Goal: Task Accomplishment & Management: Manage account settings

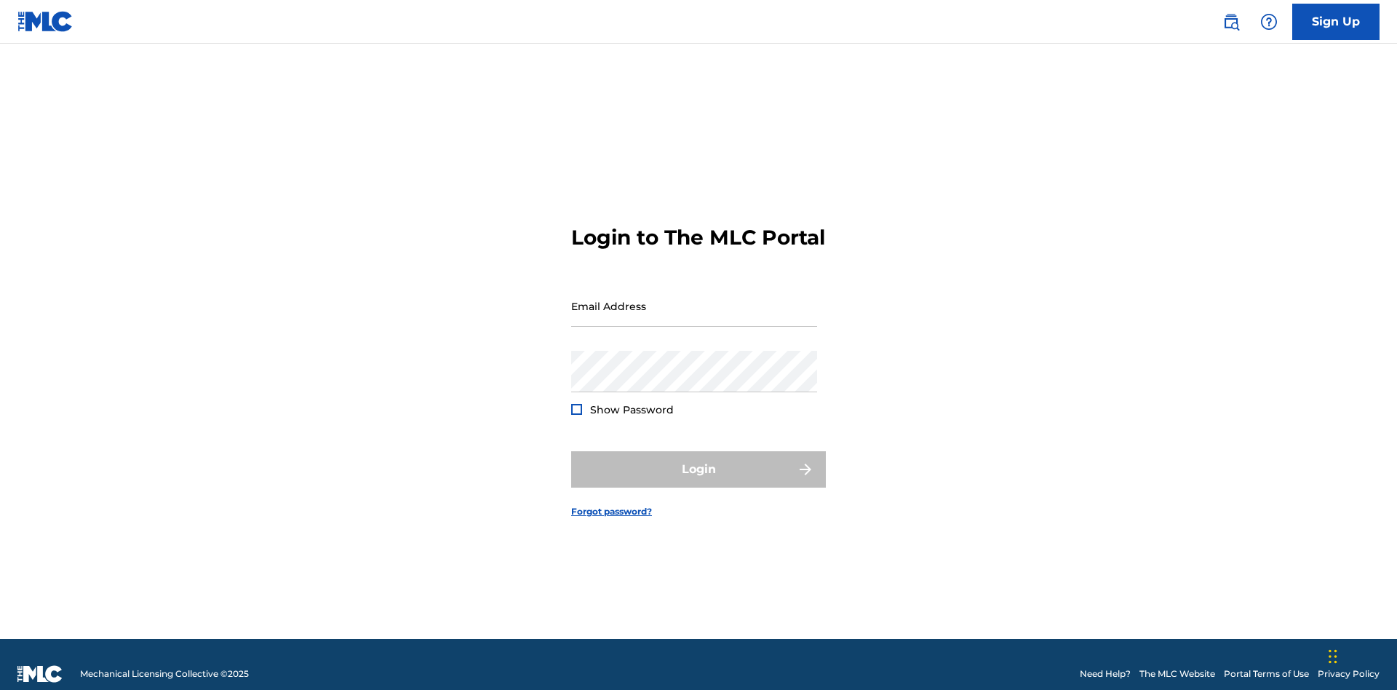
scroll to position [19, 0]
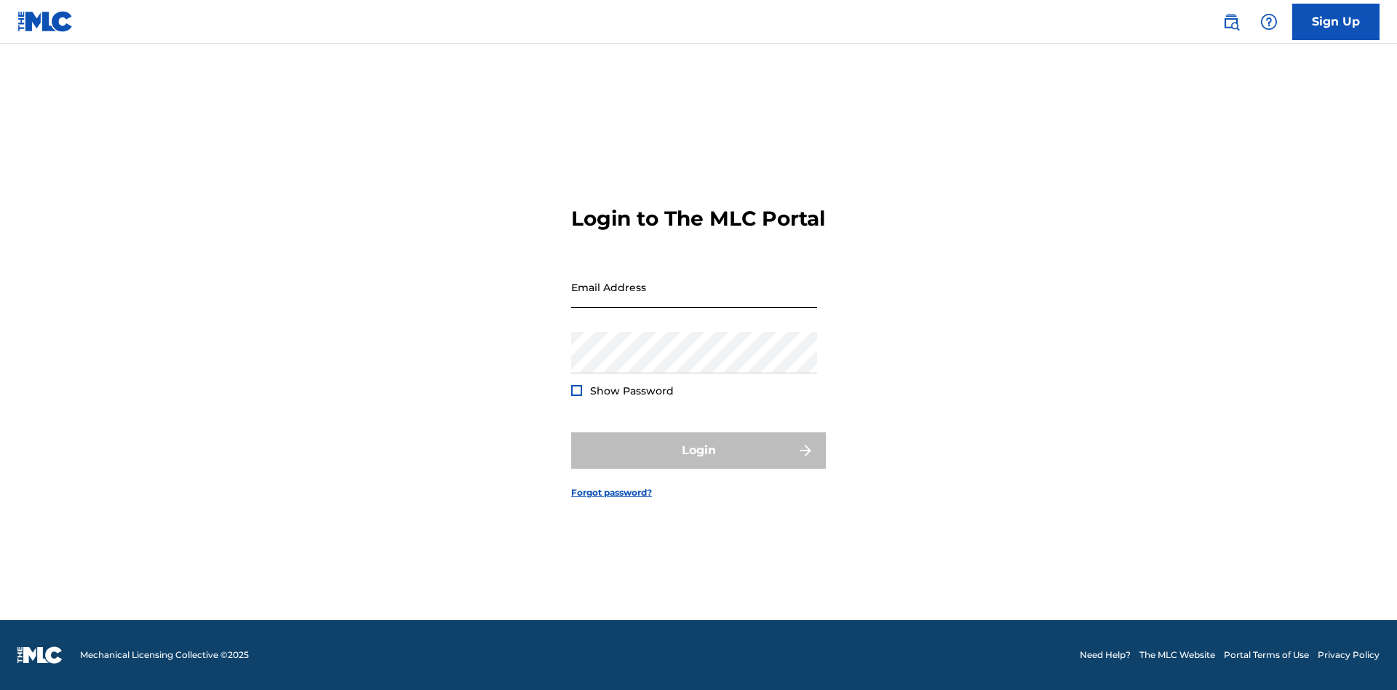
click at [694, 299] on input "Email Address" at bounding box center [694, 286] width 246 height 41
type input "Duke.McTesterson@gmail.com"
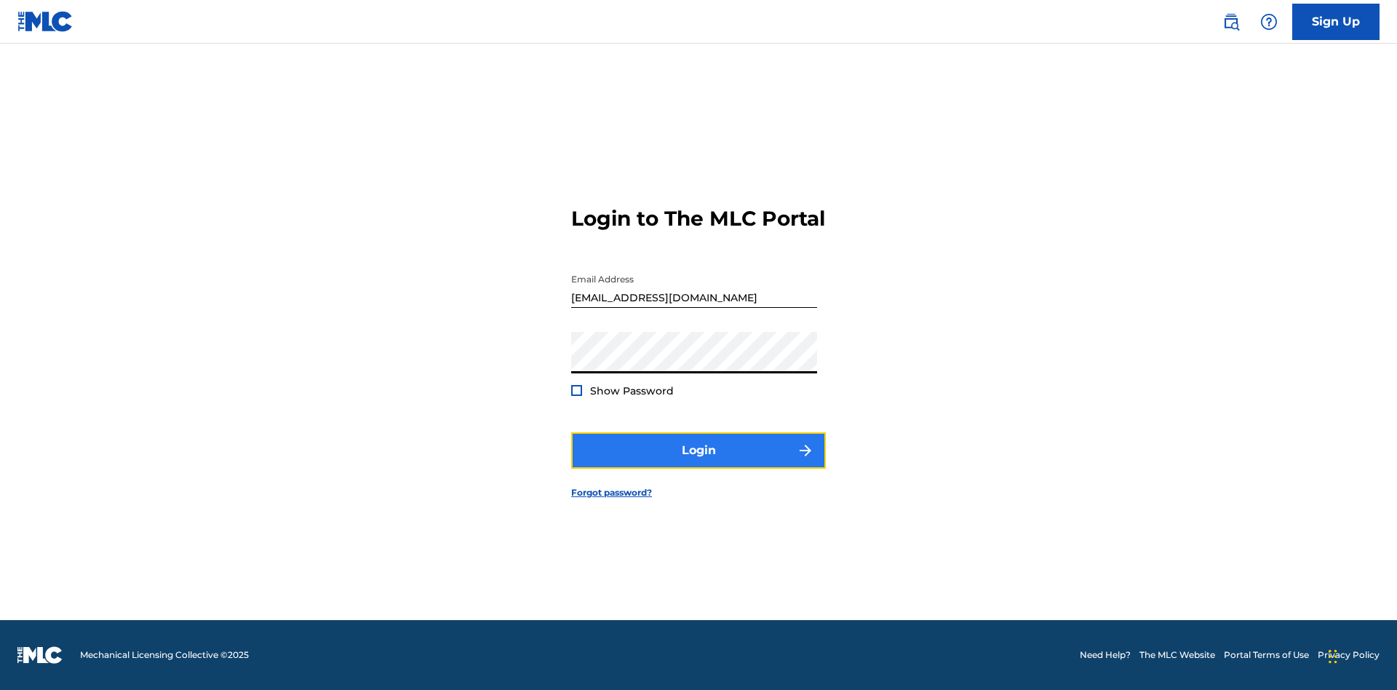
click at [698, 463] on button "Login" at bounding box center [698, 450] width 255 height 36
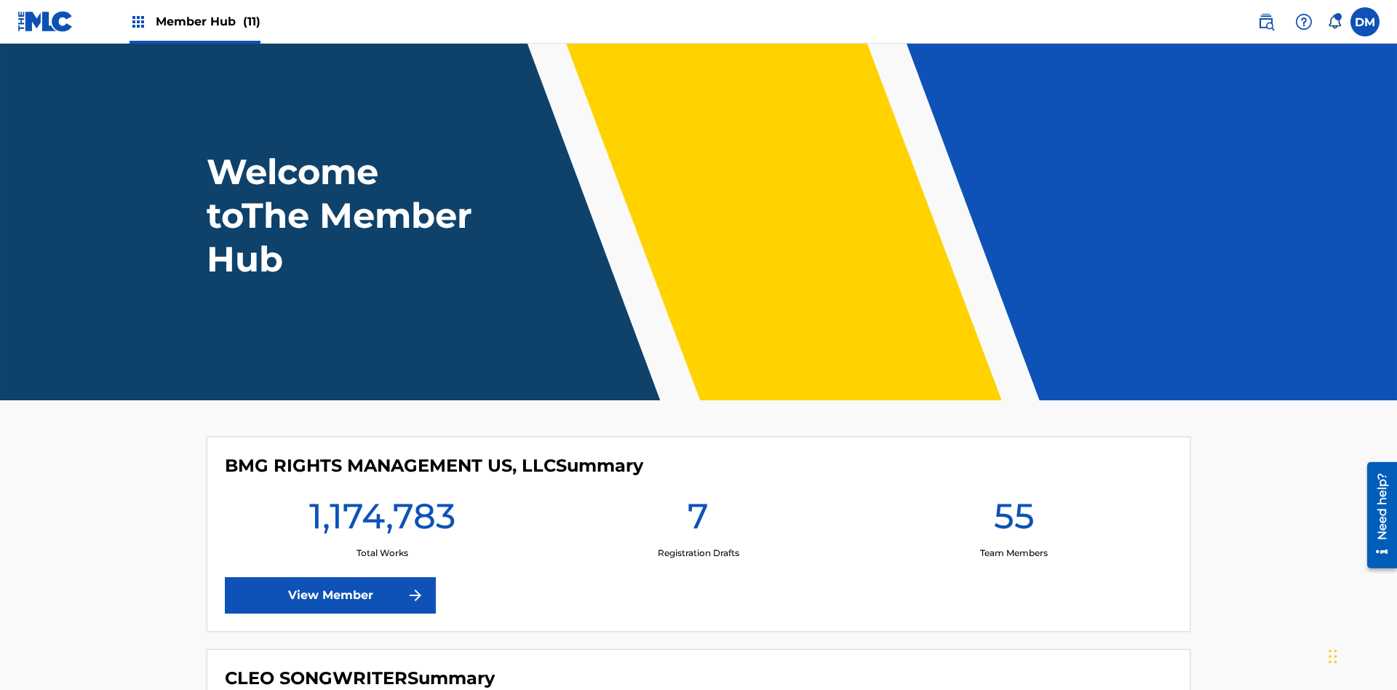
click at [207, 21] on span "Member Hub (11)" at bounding box center [208, 21] width 105 height 17
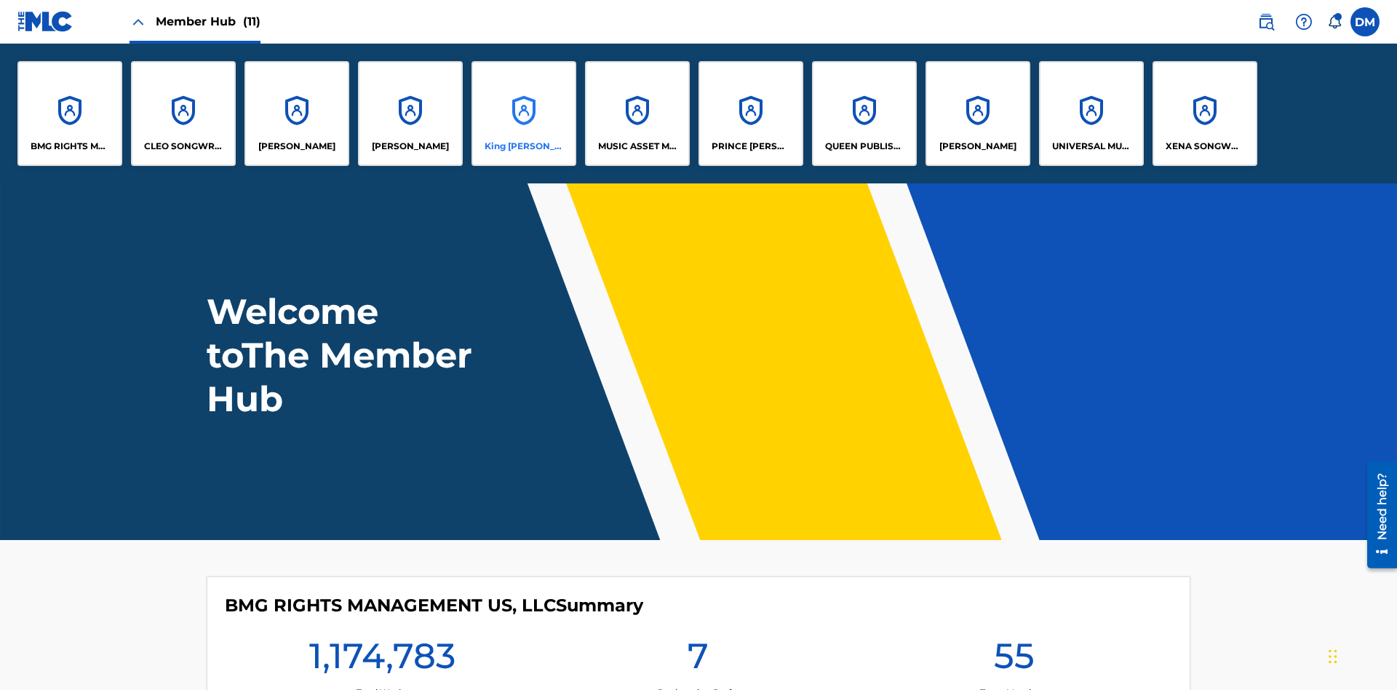
click at [523, 146] on p "King McTesterson" at bounding box center [524, 146] width 79 height 13
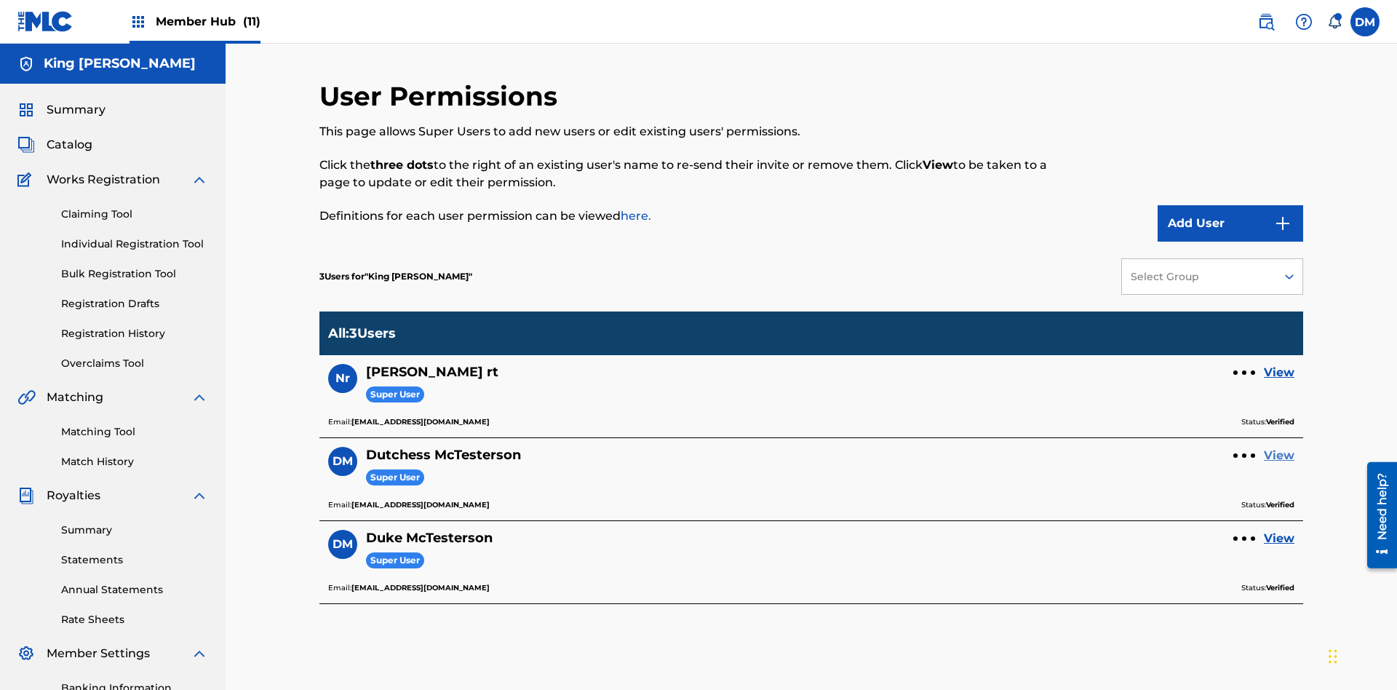
click at [1279, 447] on link "View" at bounding box center [1279, 455] width 31 height 17
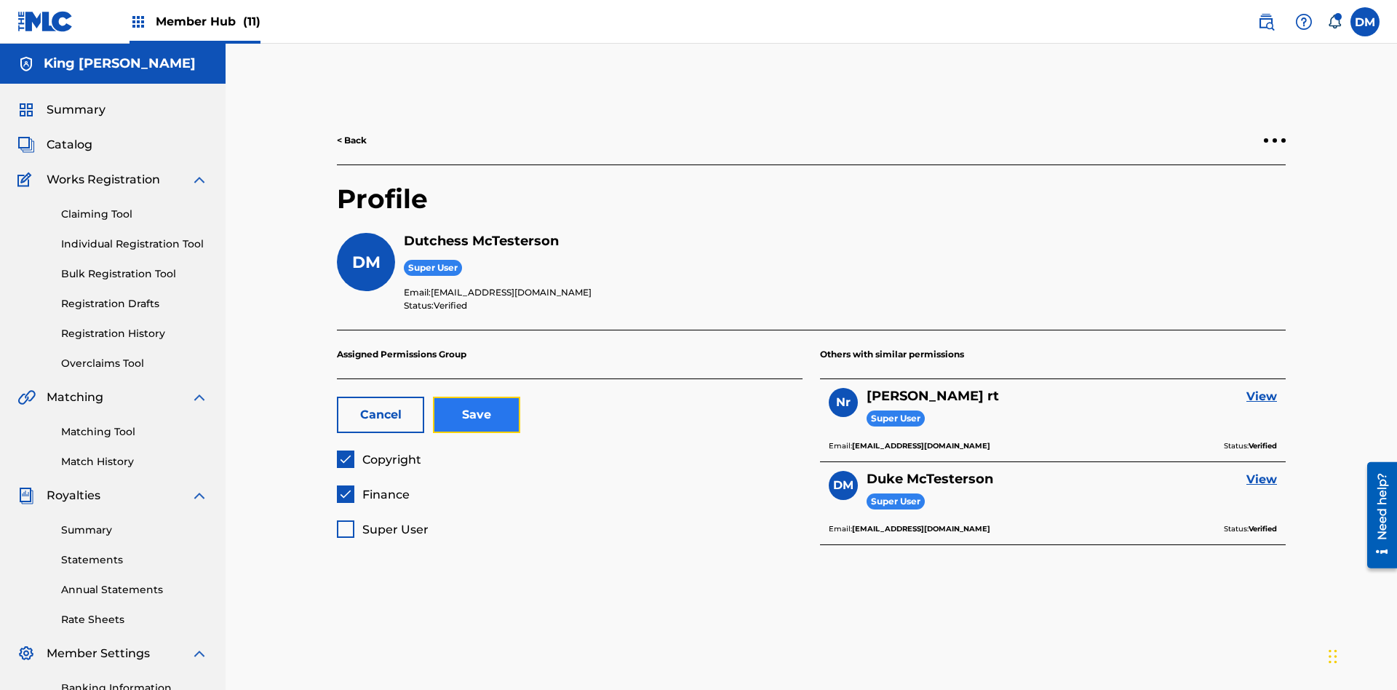
click at [477, 397] on button "Save" at bounding box center [476, 415] width 87 height 36
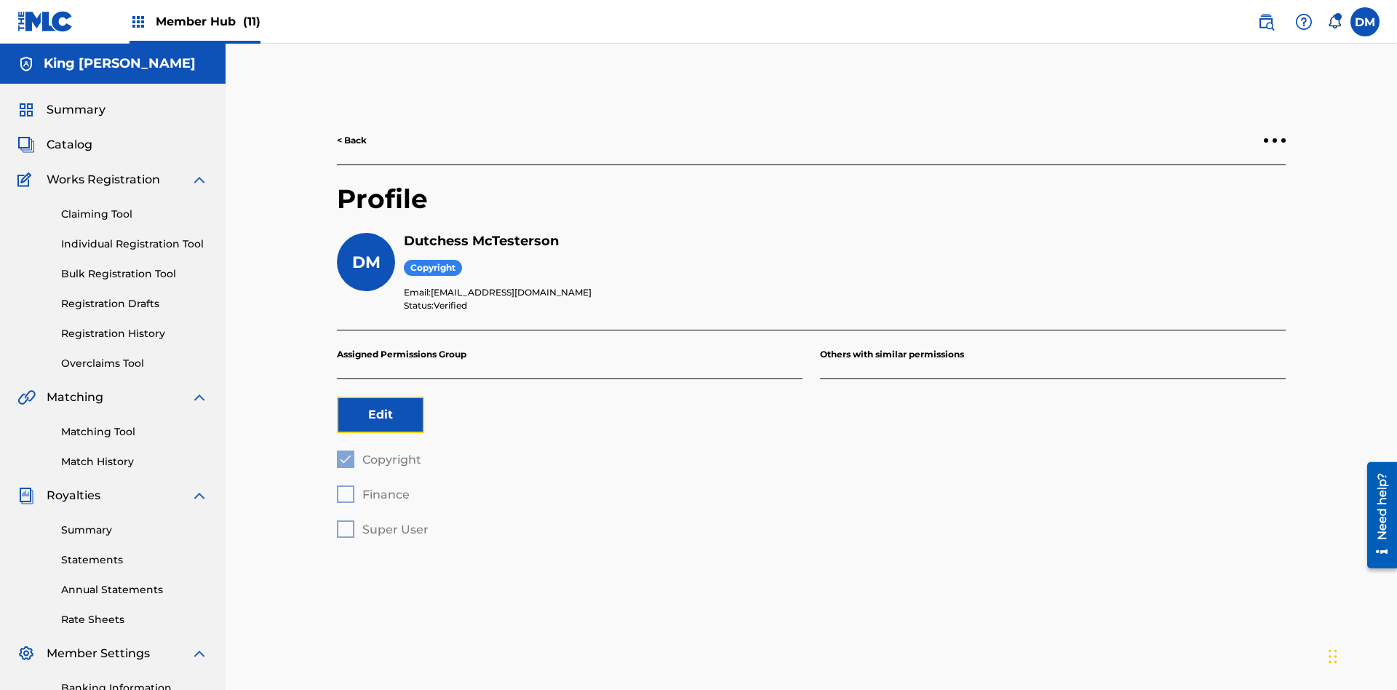
click at [381, 397] on button "Edit" at bounding box center [380, 415] width 87 height 36
click at [378, 453] on span "Copyright" at bounding box center [391, 460] width 59 height 14
click at [373, 487] on span "Finance" at bounding box center [385, 494] width 47 height 14
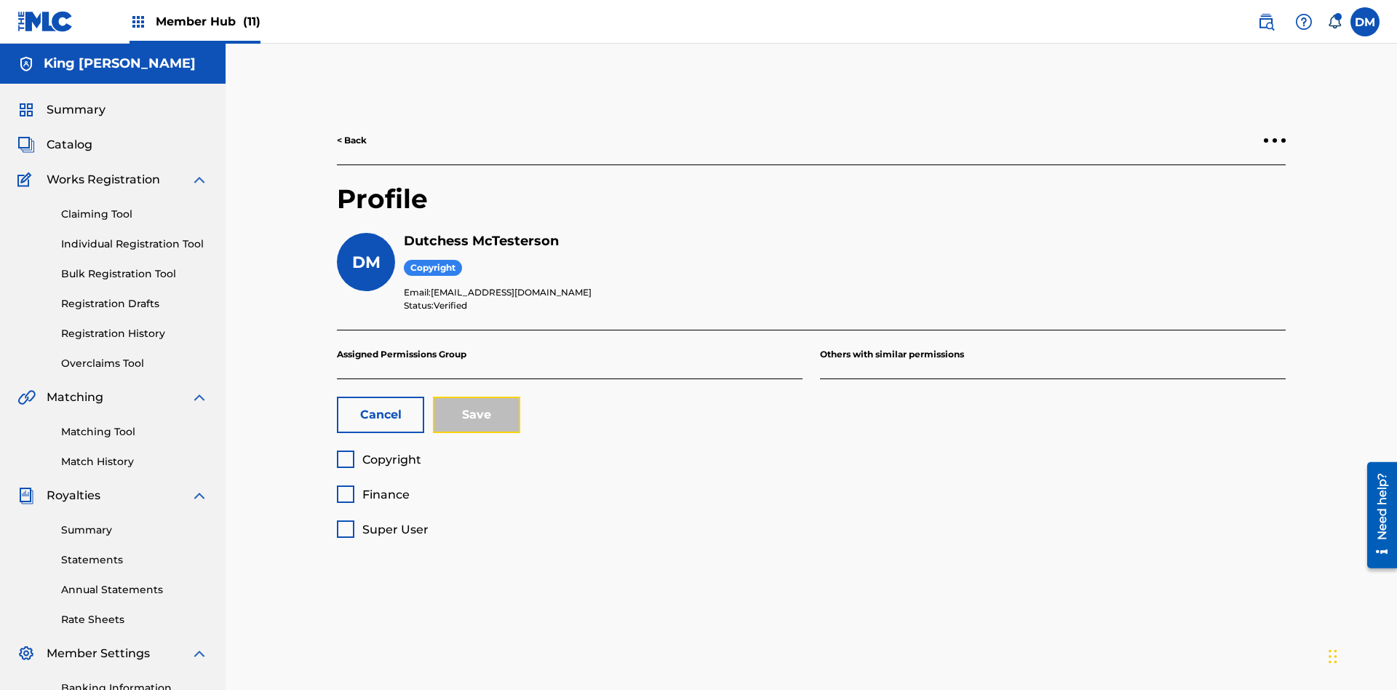
click at [477, 397] on button "Save" at bounding box center [476, 415] width 87 height 36
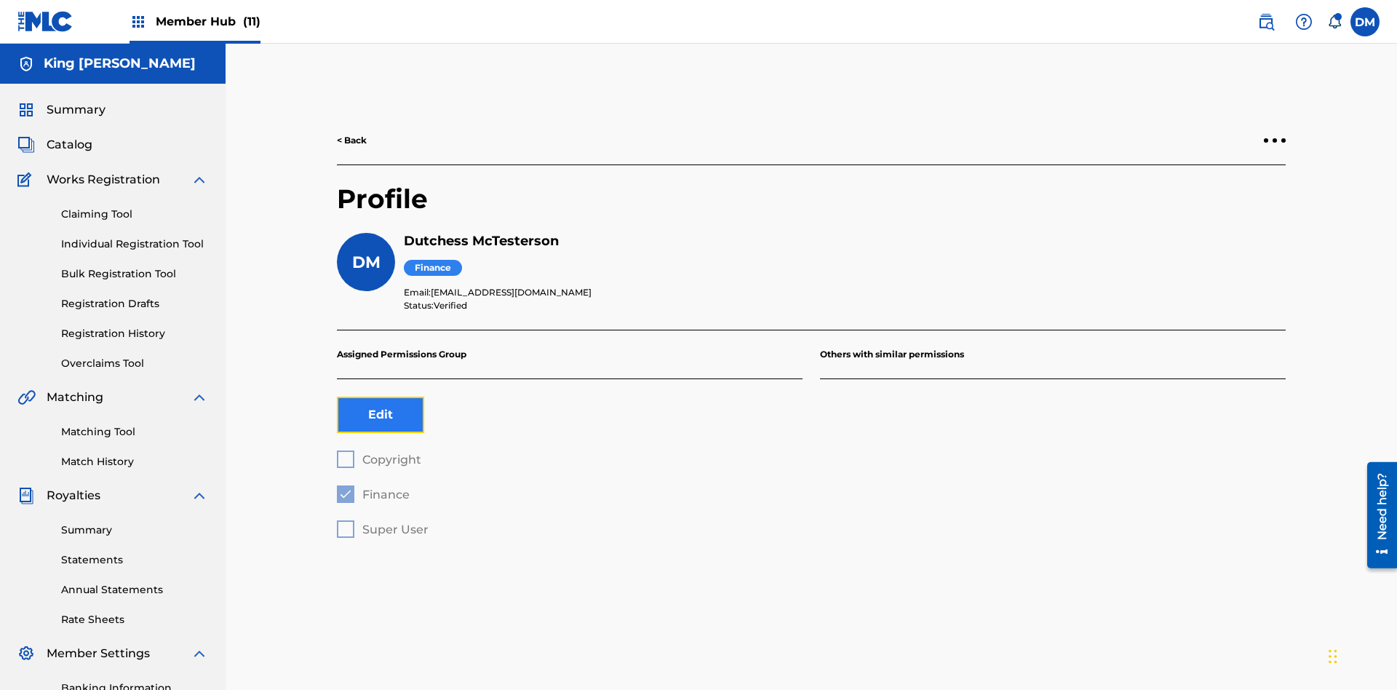
click at [381, 397] on button "Edit" at bounding box center [380, 415] width 87 height 36
click at [373, 487] on span "Finance" at bounding box center [385, 494] width 47 height 14
click at [382, 522] on span "Super User" at bounding box center [395, 529] width 66 height 14
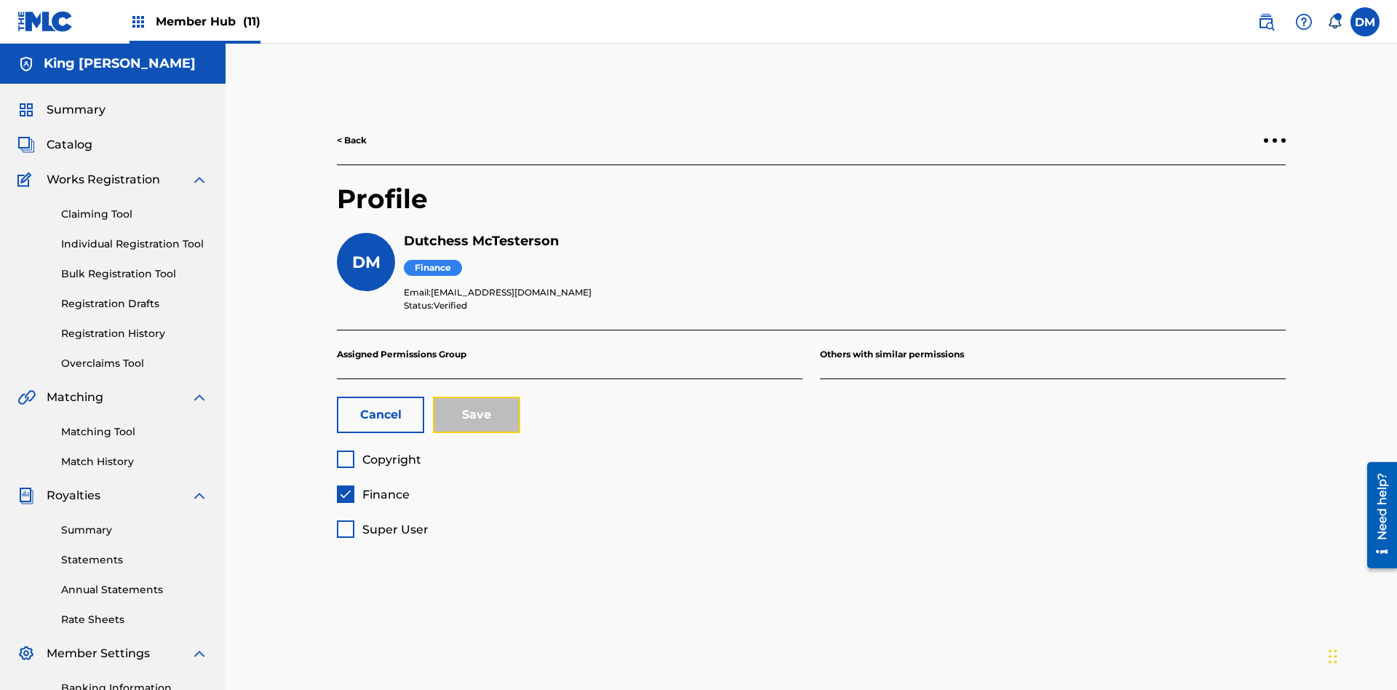
click at [477, 397] on button "Save" at bounding box center [476, 415] width 87 height 36
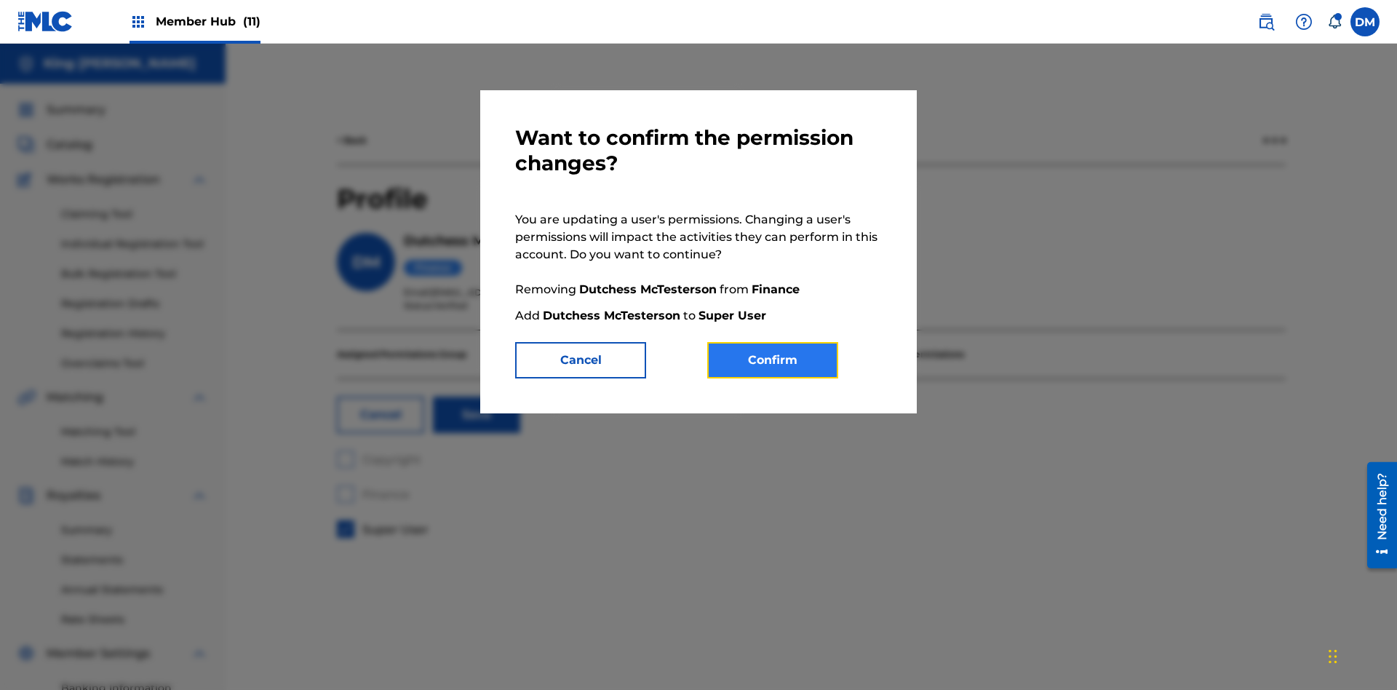
click at [773, 360] on button "Confirm" at bounding box center [772, 360] width 131 height 36
